Goal: Find specific page/section: Find specific page/section

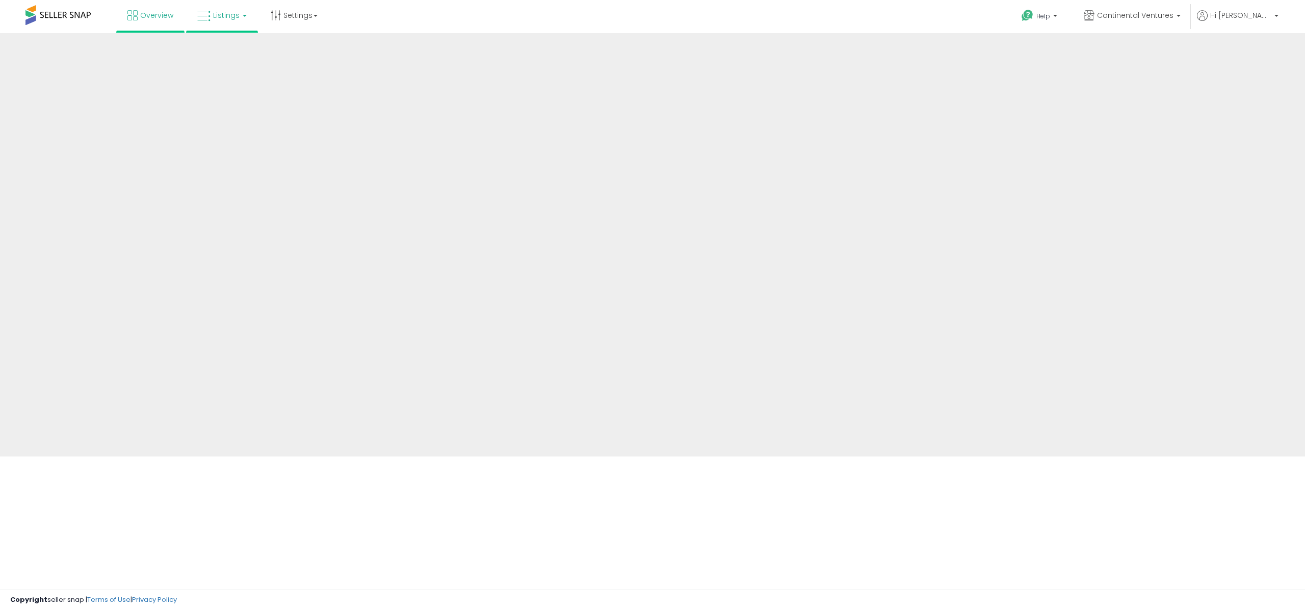
click at [229, 12] on span "Listings" at bounding box center [226, 15] width 27 height 10
click at [217, 20] on link "Listings" at bounding box center [222, 15] width 65 height 31
click at [220, 26] on link "Listings" at bounding box center [222, 15] width 65 height 31
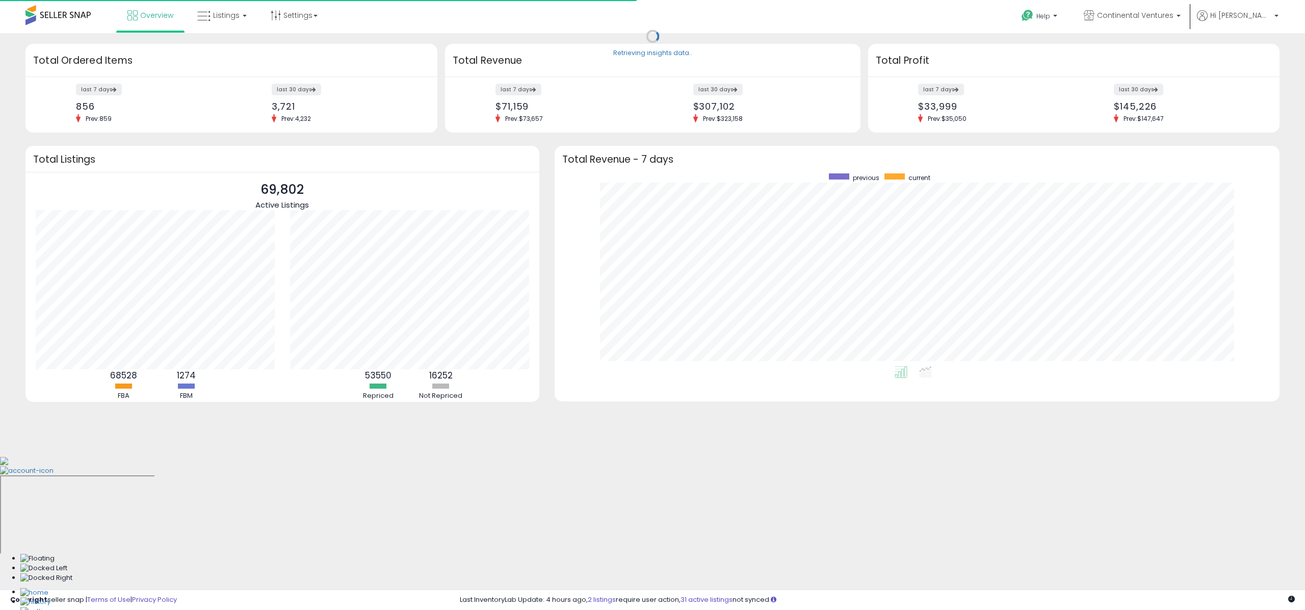
scroll to position [192, 705]
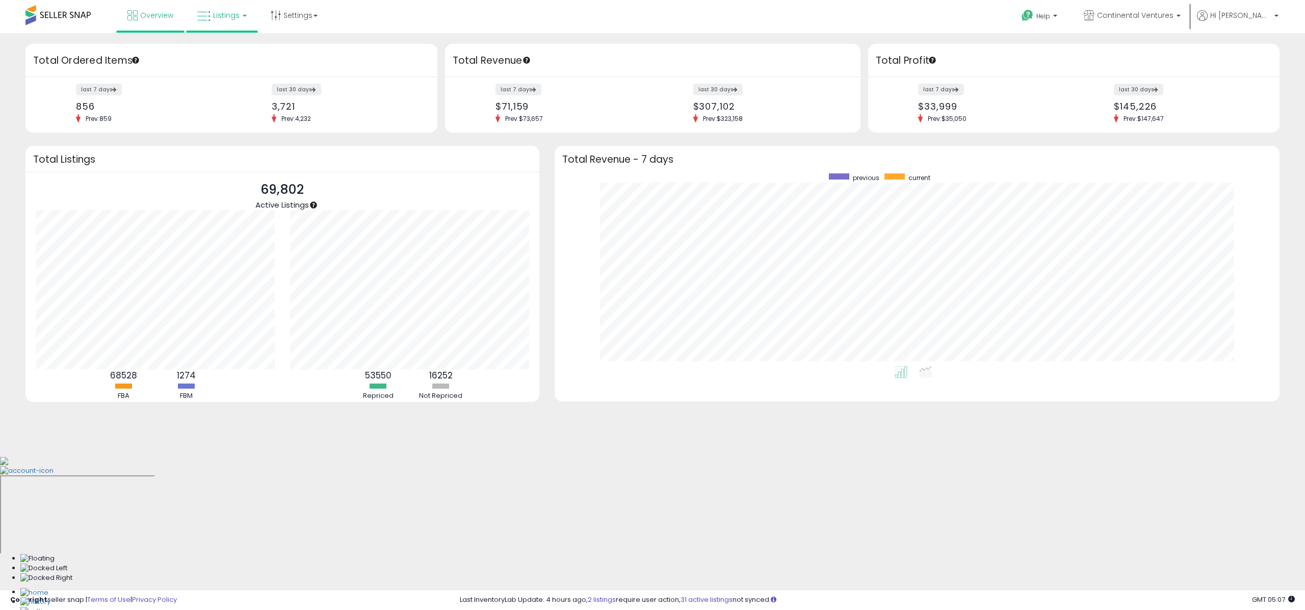
click at [233, 19] on span "Listings" at bounding box center [226, 15] width 27 height 10
click at [225, 42] on li at bounding box center [230, 53] width 86 height 36
click at [223, 18] on span "Listings" at bounding box center [226, 15] width 27 height 10
click at [226, 51] on icon at bounding box center [230, 50] width 44 height 13
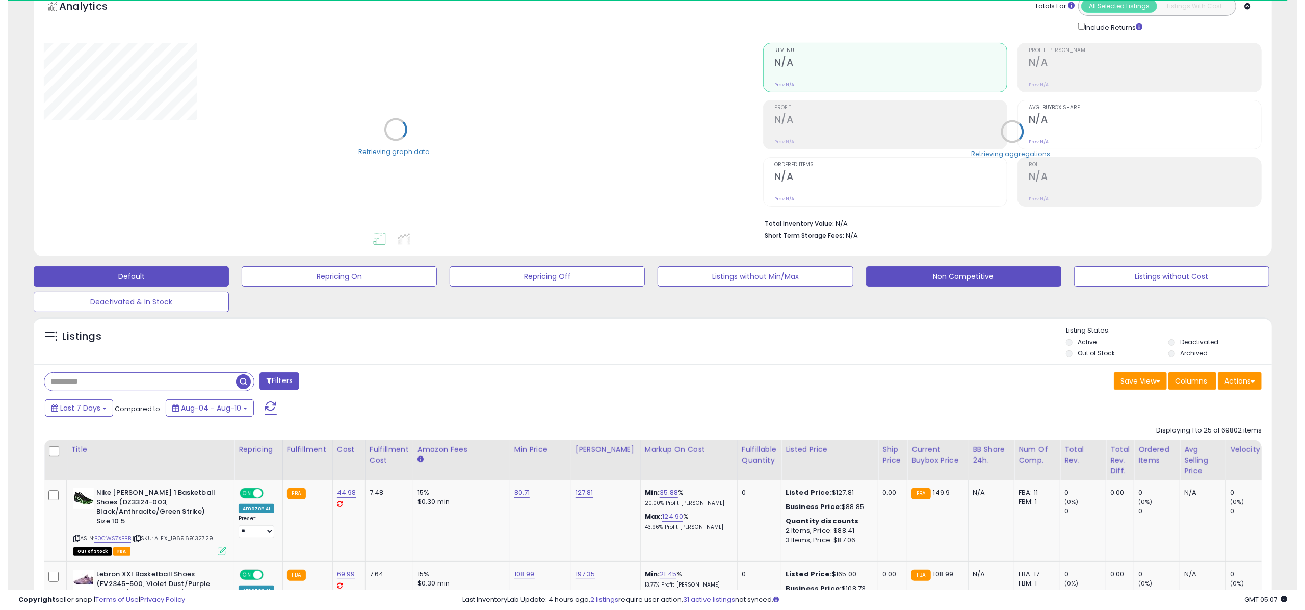
scroll to position [58, 0]
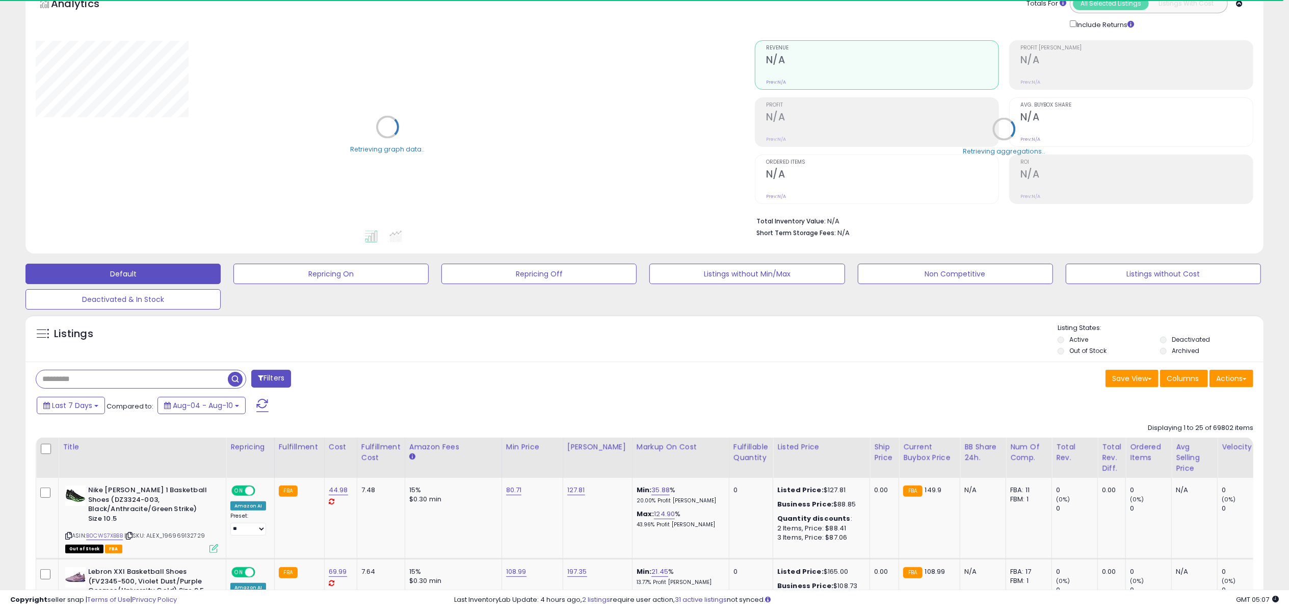
click at [276, 383] on button "Filters" at bounding box center [271, 379] width 40 height 18
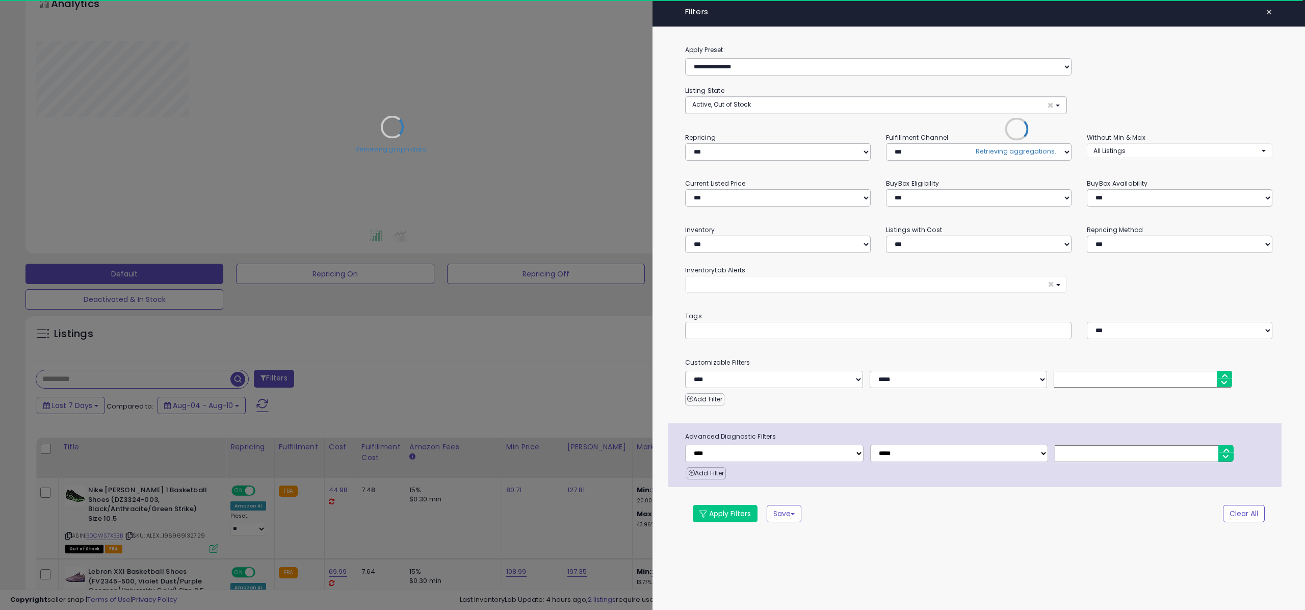
click at [1039, 56] on div "Retrieving aggregations.." at bounding box center [1017, 136] width 521 height 213
click at [1045, 63] on div "Retrieving aggregations.." at bounding box center [1017, 136] width 521 height 213
click at [1272, 12] on span "×" at bounding box center [1269, 12] width 7 height 14
click at [1269, 13] on span "×" at bounding box center [1269, 12] width 7 height 14
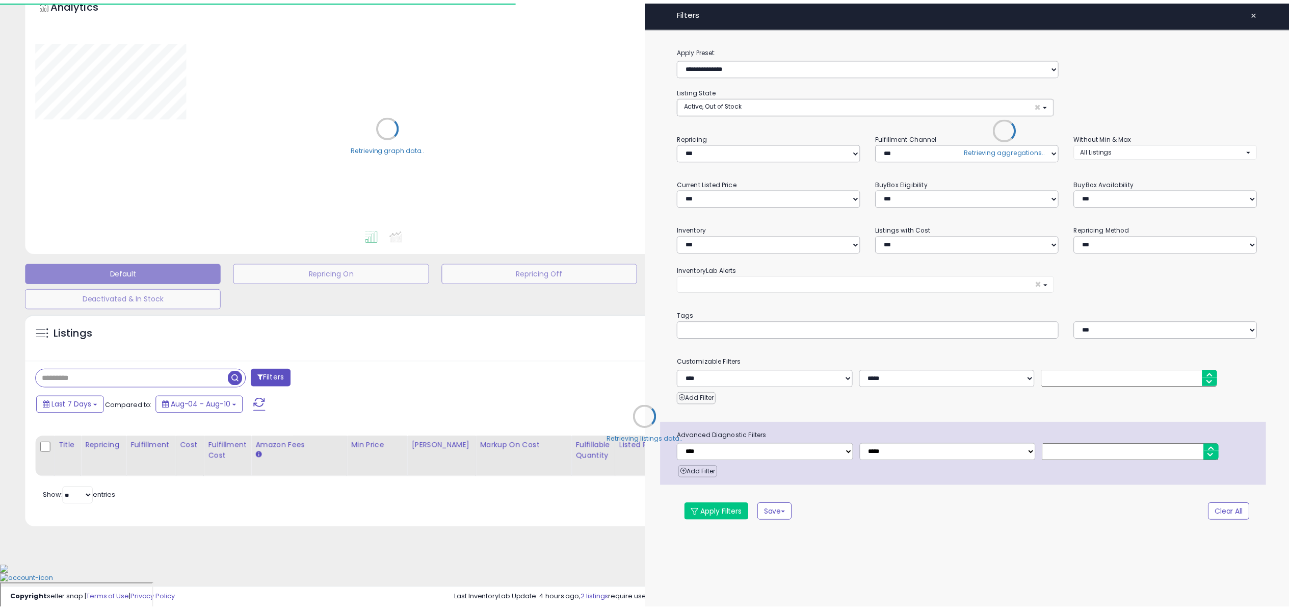
scroll to position [33, 0]
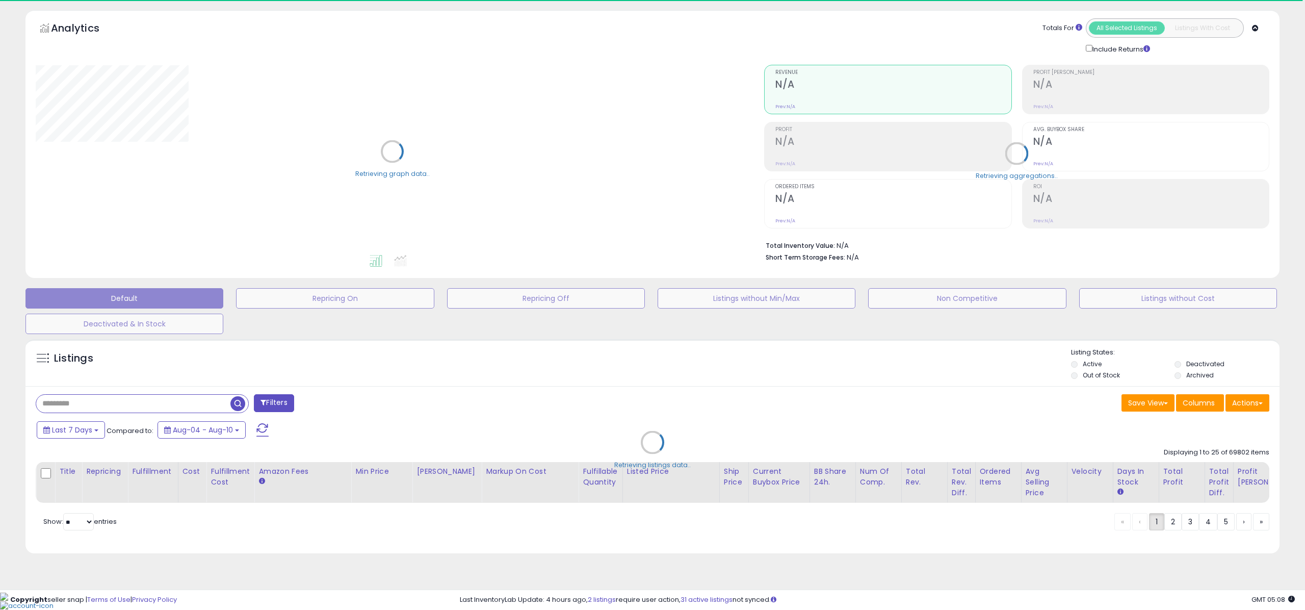
click at [282, 404] on div "Retrieving listings data.." at bounding box center [653, 450] width 1270 height 232
click at [282, 401] on div "Retrieving listings data.." at bounding box center [653, 450] width 1270 height 232
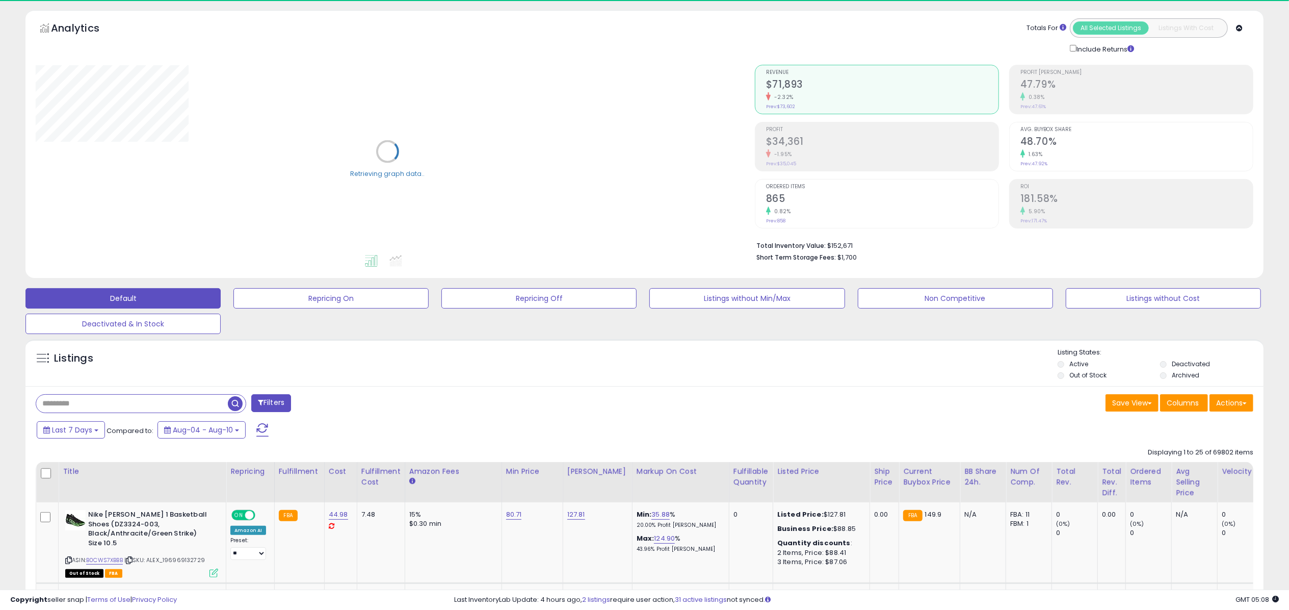
click at [277, 403] on button "Filters" at bounding box center [271, 403] width 40 height 18
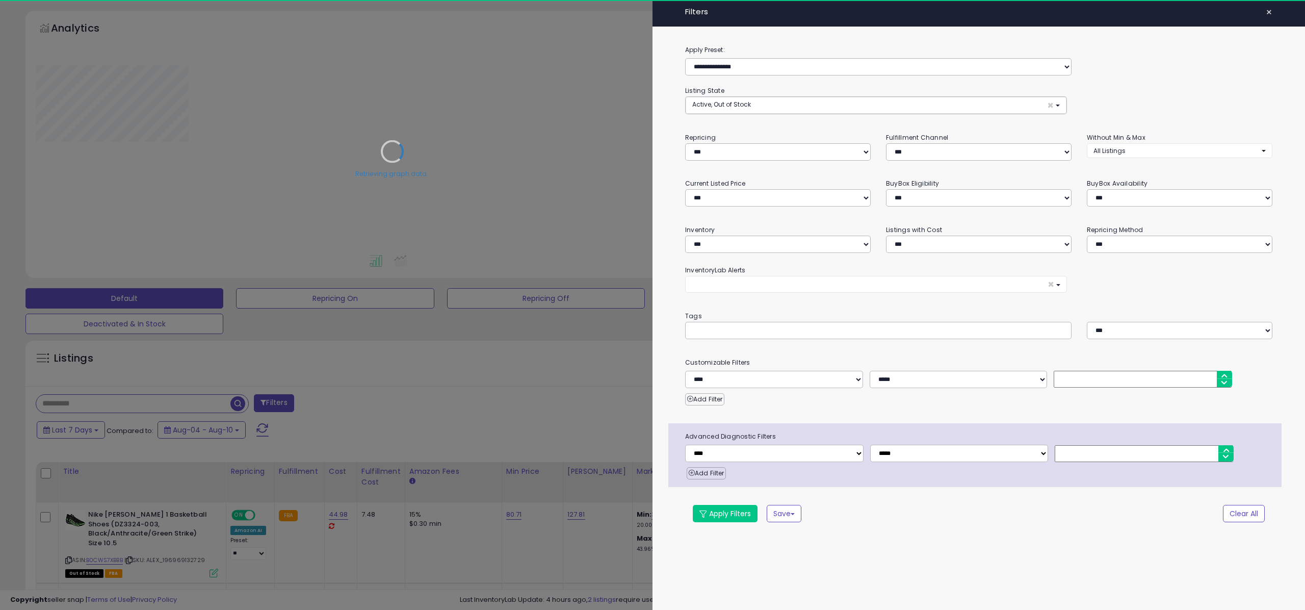
click at [984, 54] on label "Apply Preset:" at bounding box center [979, 49] width 603 height 11
drag, startPoint x: 993, startPoint y: 71, endPoint x: 1001, endPoint y: 73, distance: 8.3
click at [993, 71] on select "**********" at bounding box center [878, 66] width 386 height 17
select select "**********"
click at [685, 58] on select "**********" at bounding box center [878, 66] width 386 height 17
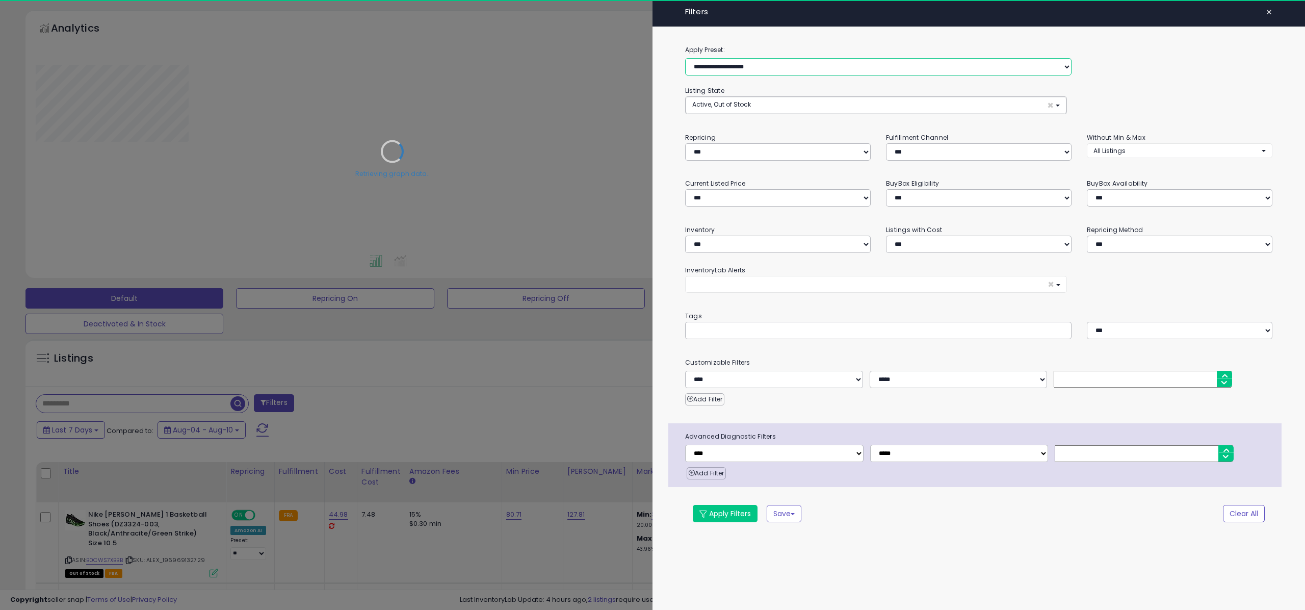
select select "**********"
select select "*********"
click at [731, 514] on button "Apply Filters" at bounding box center [725, 513] width 65 height 17
select select "*"
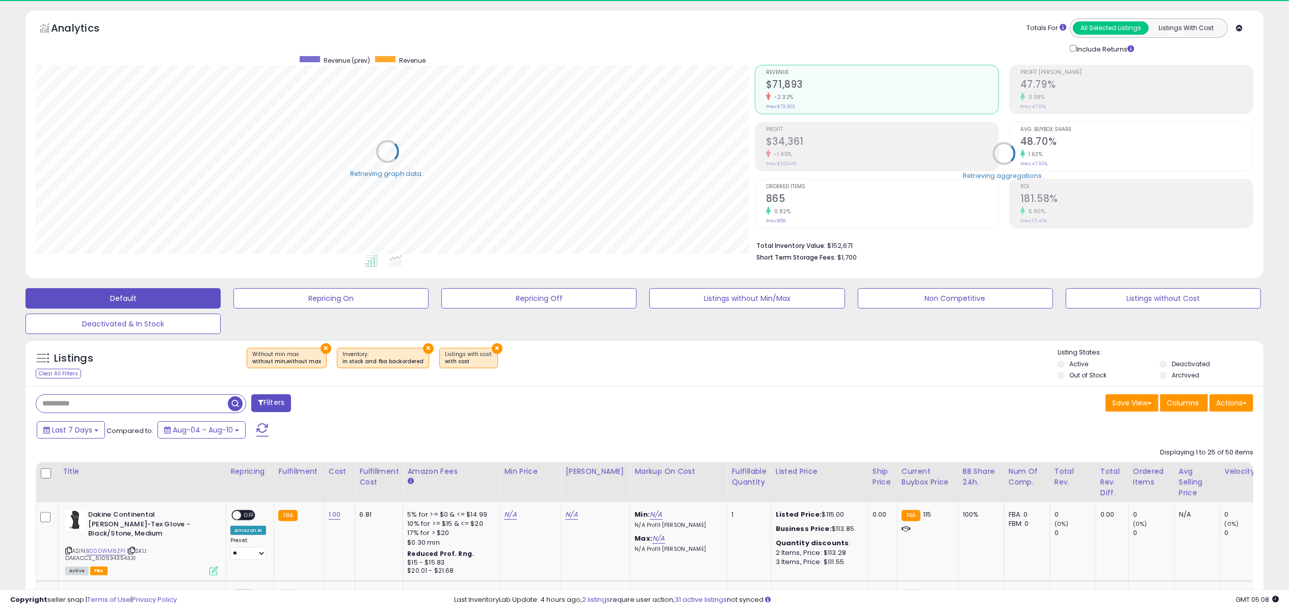
scroll to position [509662, 509153]
